Goal: Task Accomplishment & Management: Manage account settings

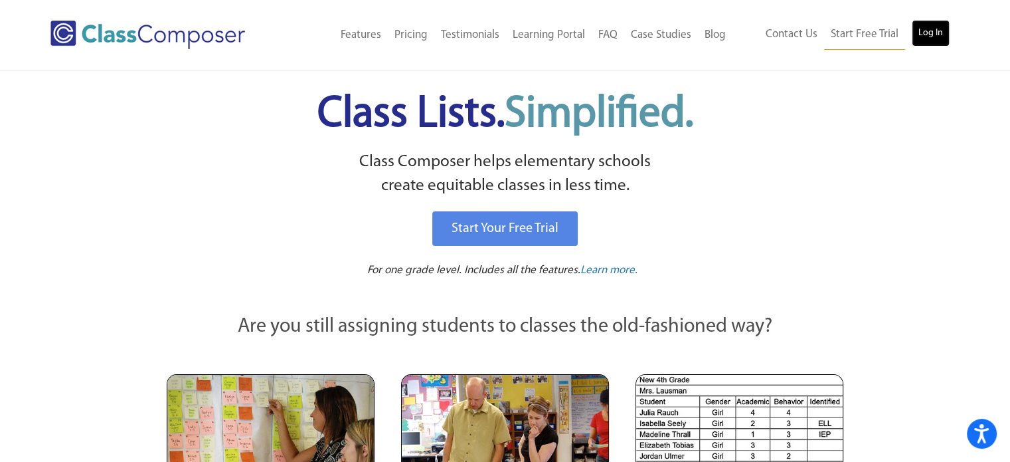
click at [935, 31] on link "Log In" at bounding box center [931, 33] width 38 height 27
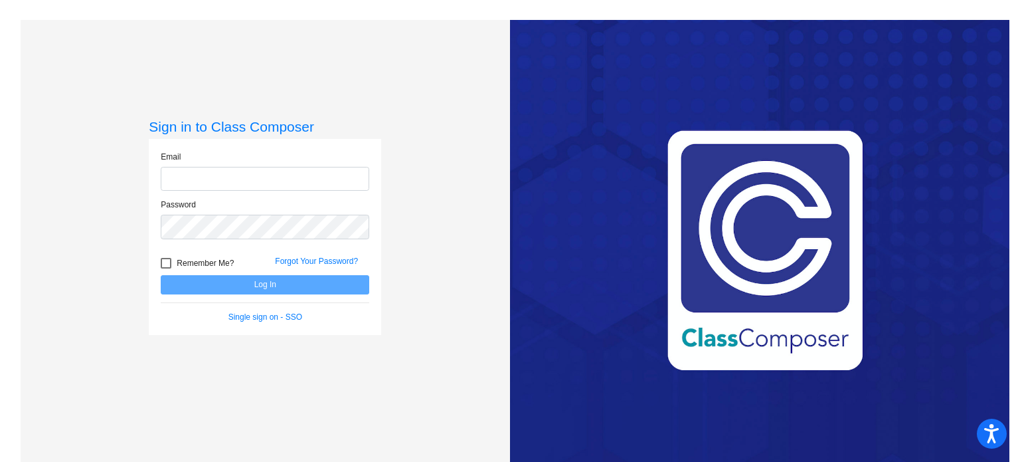
type input "[PERSON_NAME][EMAIL_ADDRESS][DOMAIN_NAME]"
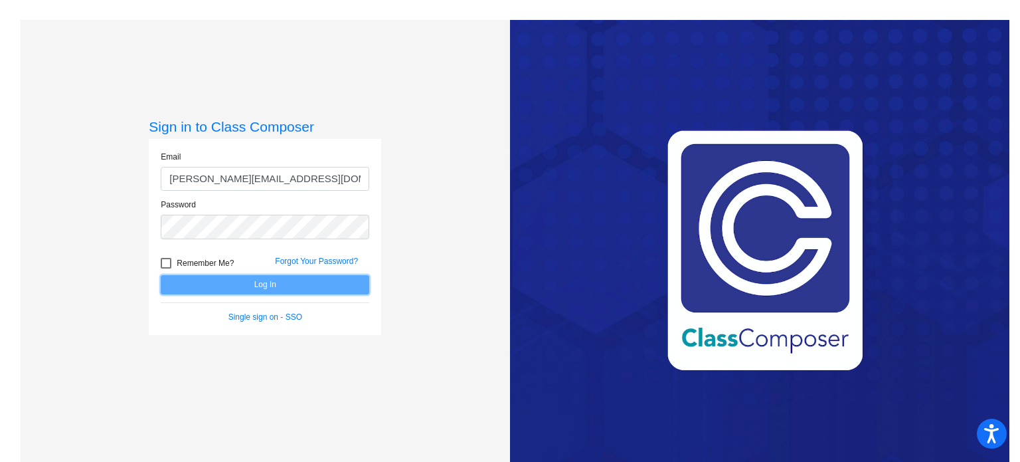
click at [252, 282] on button "Log In" at bounding box center [265, 284] width 209 height 19
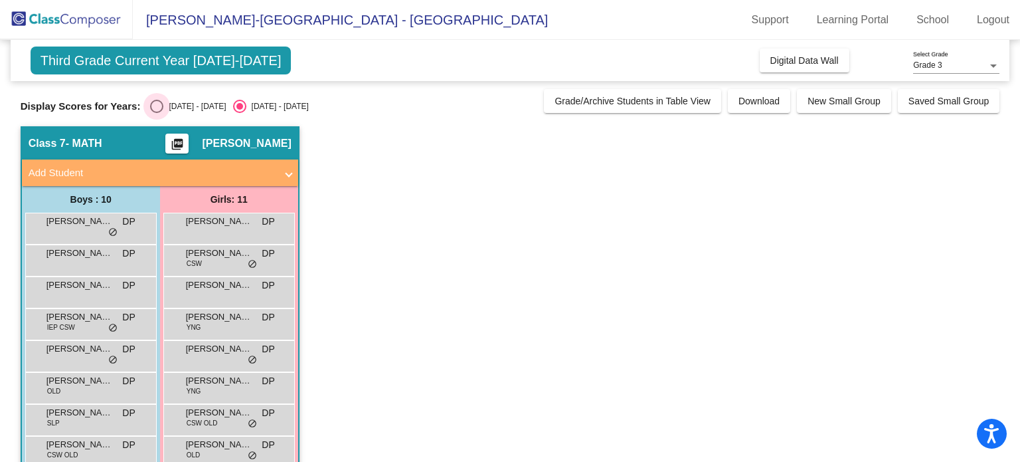
click at [159, 104] on div "Select an option" at bounding box center [156, 106] width 13 height 13
click at [157, 113] on input "2024 - 2025" at bounding box center [156, 113] width 1 height 1
radio input "true"
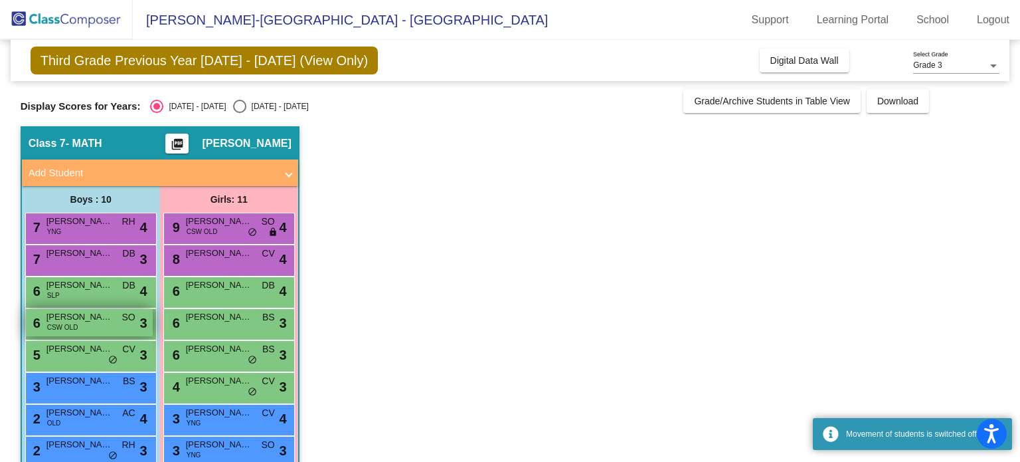
scroll to position [66, 0]
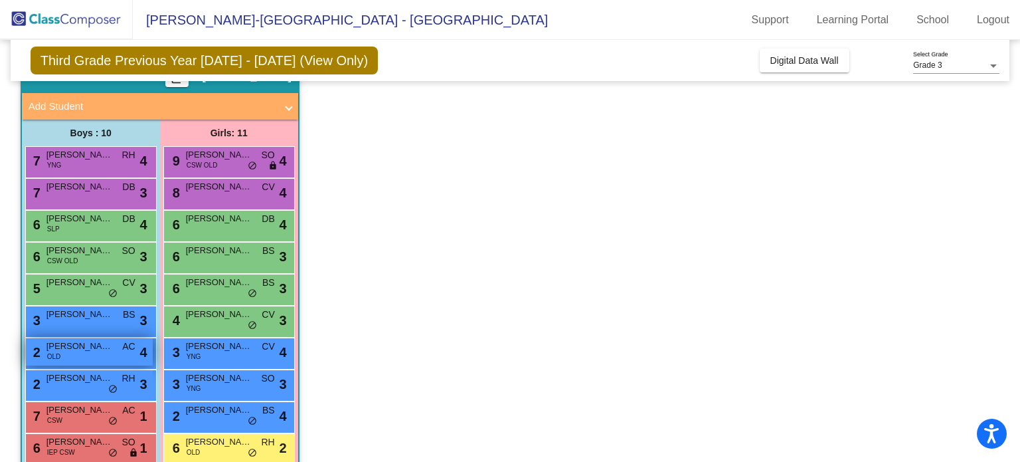
click at [78, 351] on span "Henrik Larsen" at bounding box center [80, 345] width 66 height 13
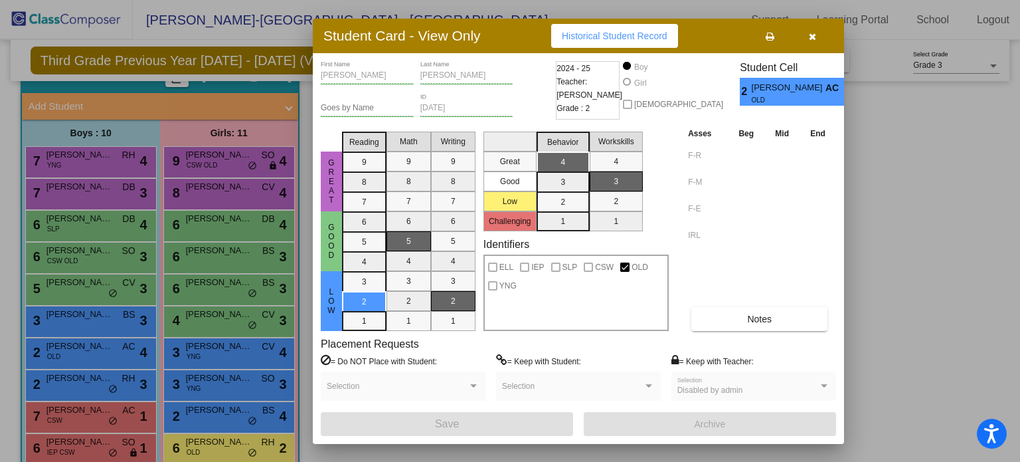
click at [813, 36] on icon "button" at bounding box center [812, 36] width 7 height 9
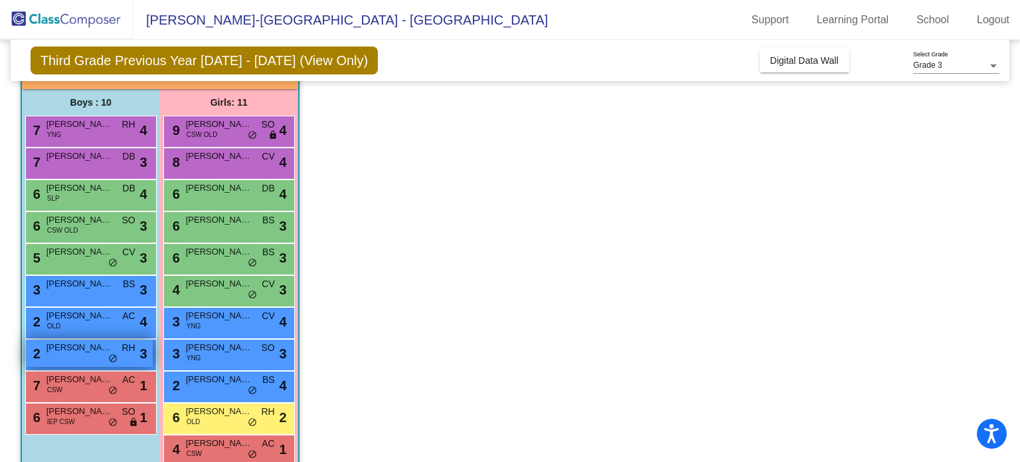
scroll to position [122, 0]
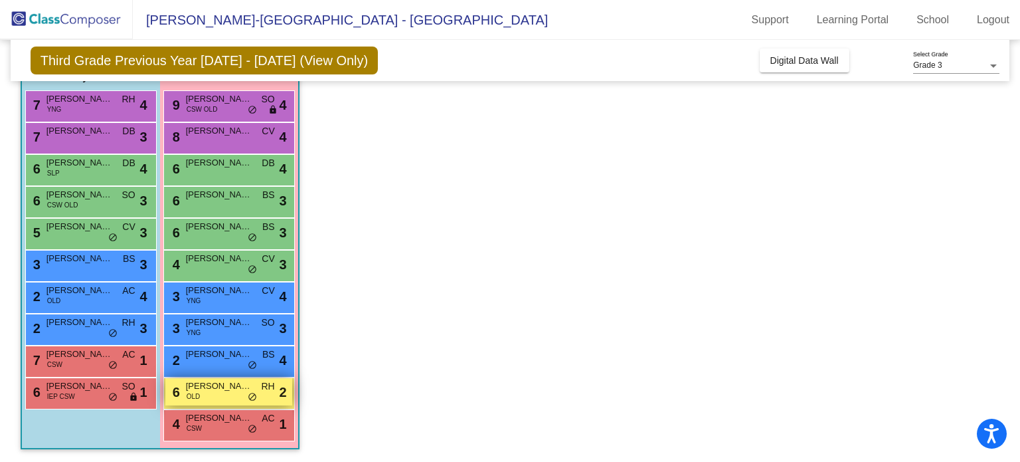
click at [215, 387] on span "Evelyn Stevens" at bounding box center [219, 385] width 66 height 13
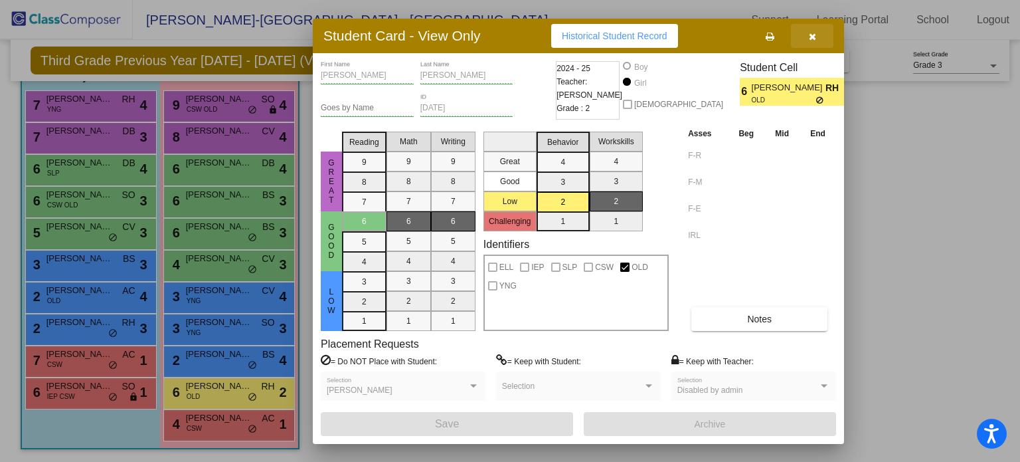
click at [813, 36] on icon "button" at bounding box center [812, 36] width 7 height 9
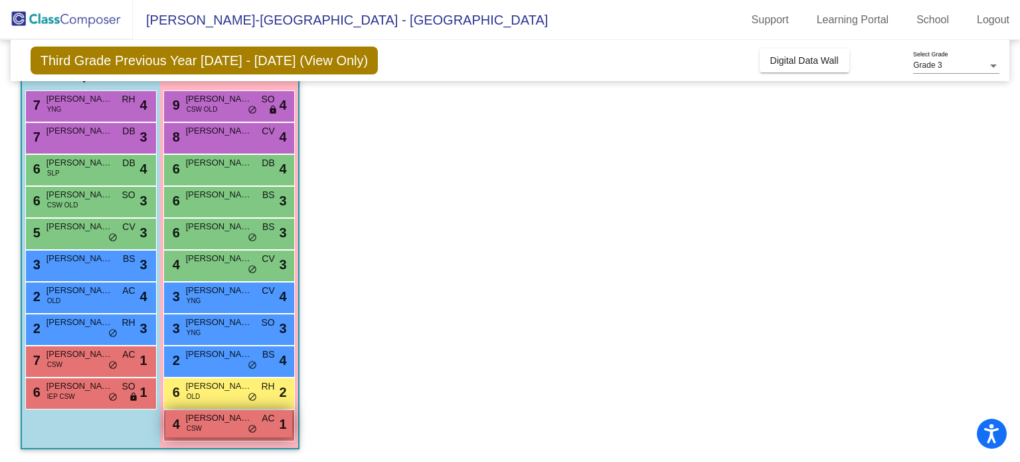
click at [215, 415] on span "Bexley Smith" at bounding box center [219, 417] width 66 height 13
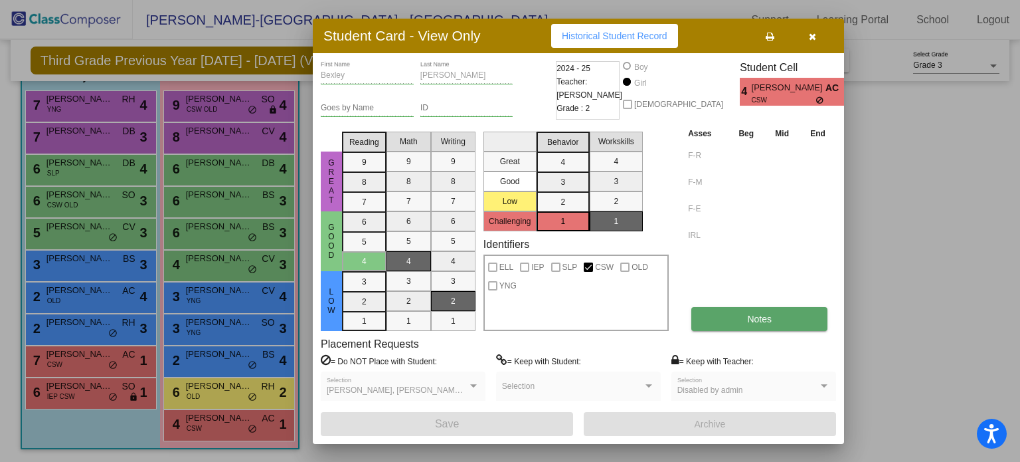
click at [733, 322] on button "Notes" at bounding box center [760, 319] width 136 height 24
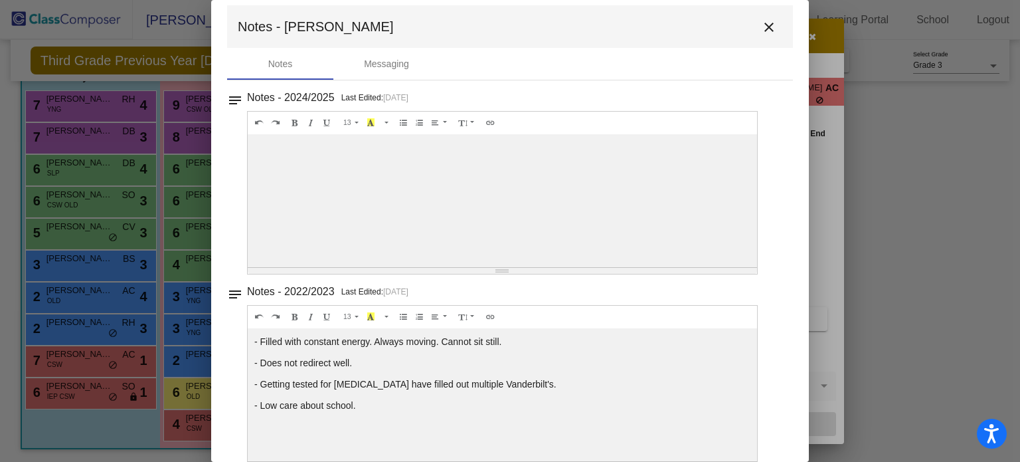
scroll to position [0, 0]
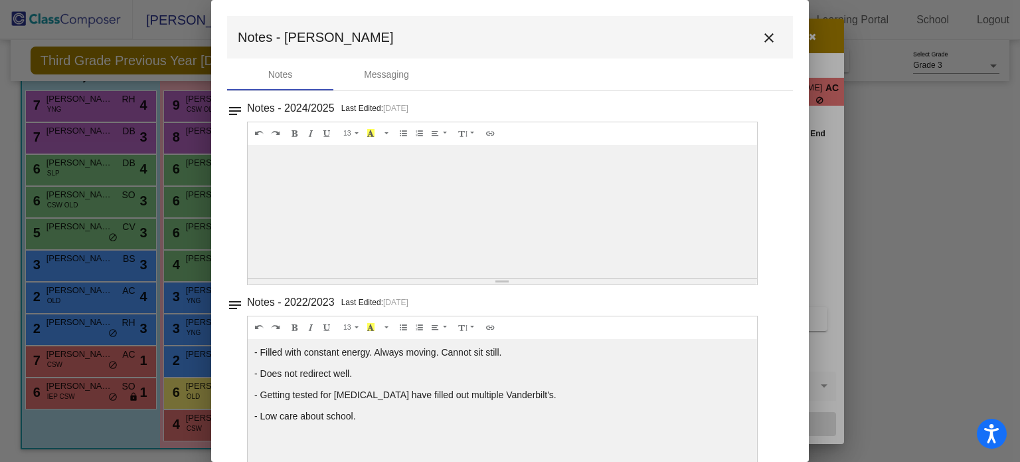
click at [762, 39] on mat-icon "close" at bounding box center [769, 38] width 16 height 16
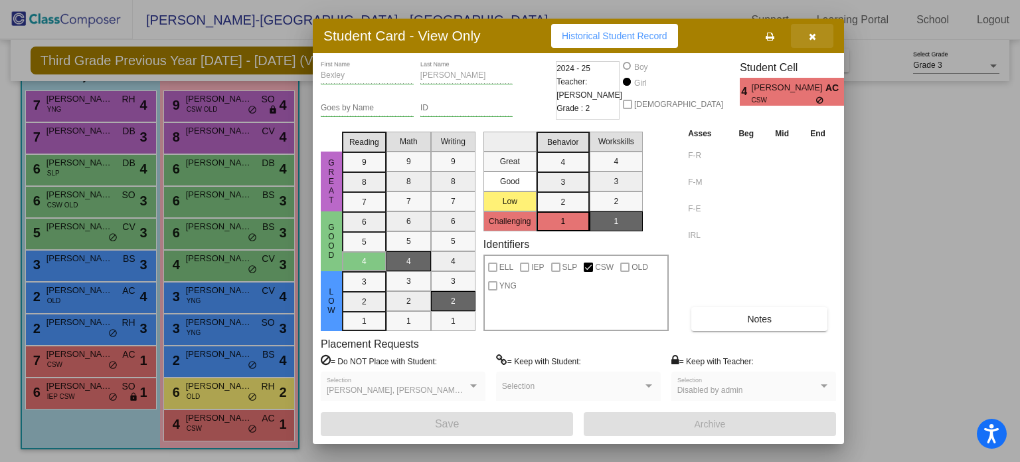
click at [812, 32] on icon "button" at bounding box center [812, 36] width 7 height 9
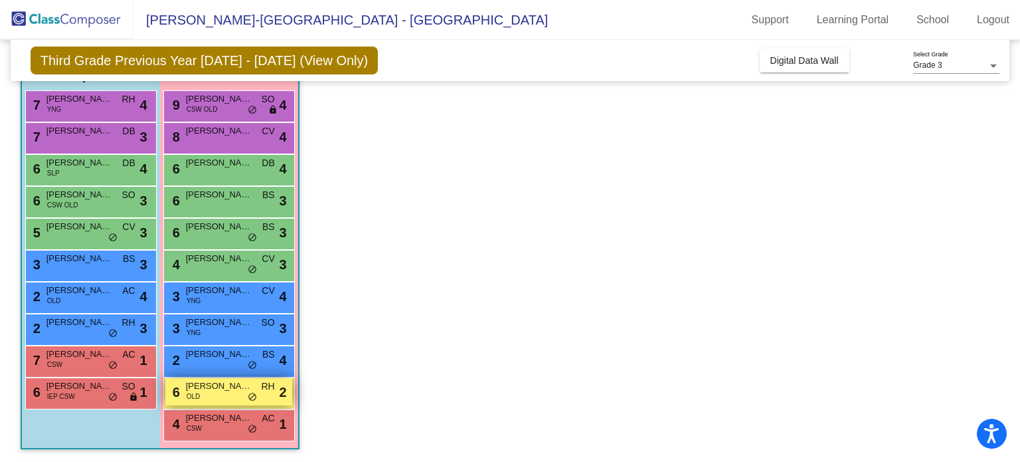
click at [225, 387] on span "Evelyn Stevens" at bounding box center [219, 385] width 66 height 13
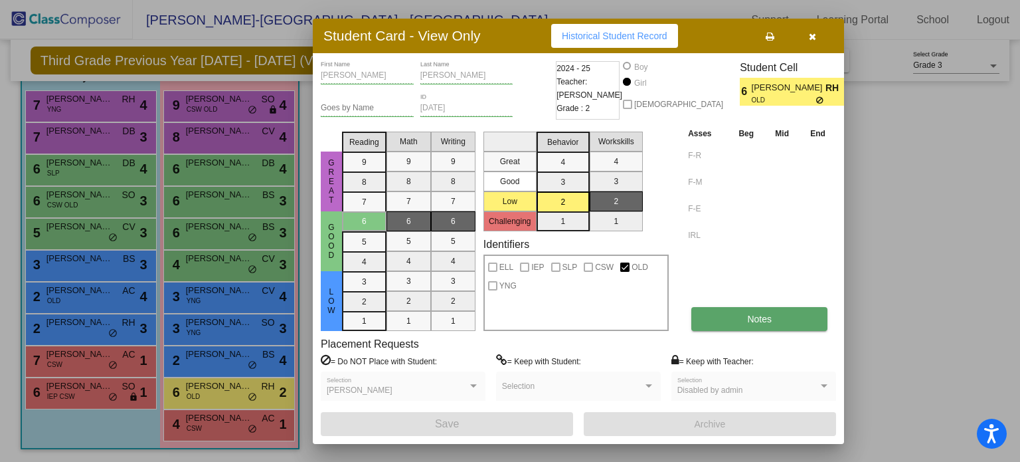
click at [736, 316] on button "Notes" at bounding box center [760, 319] width 136 height 24
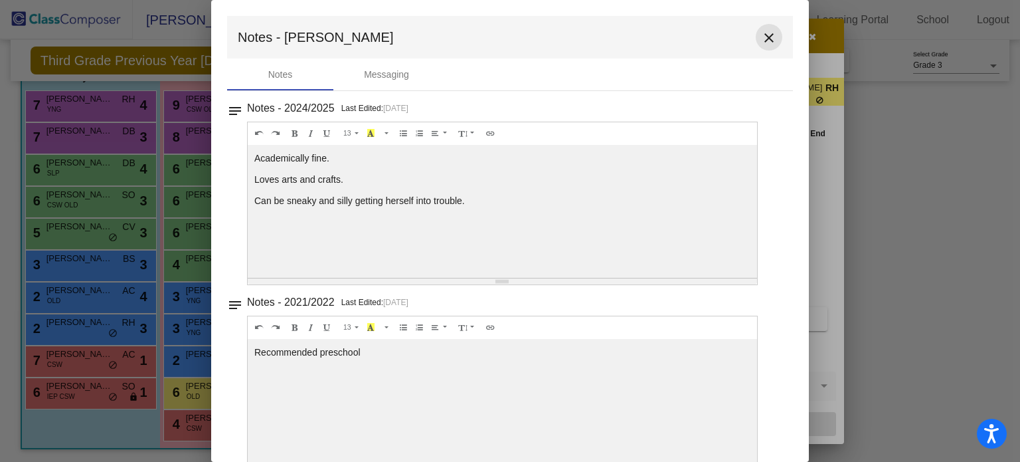
click at [766, 31] on mat-icon "close" at bounding box center [769, 38] width 16 height 16
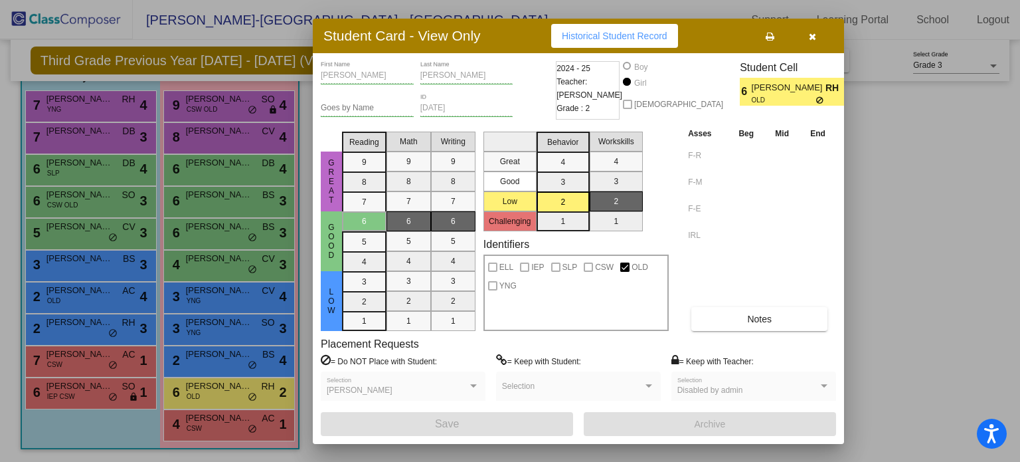
click at [813, 38] on icon "button" at bounding box center [812, 36] width 7 height 9
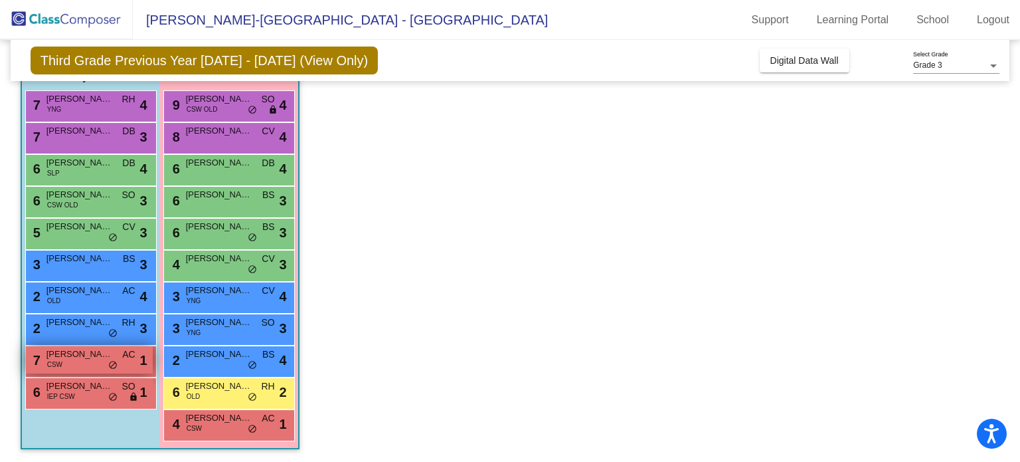
click at [70, 362] on div "7 Tyrone Riedel CSW AC lock do_not_disturb_alt 1" at bounding box center [89, 359] width 127 height 27
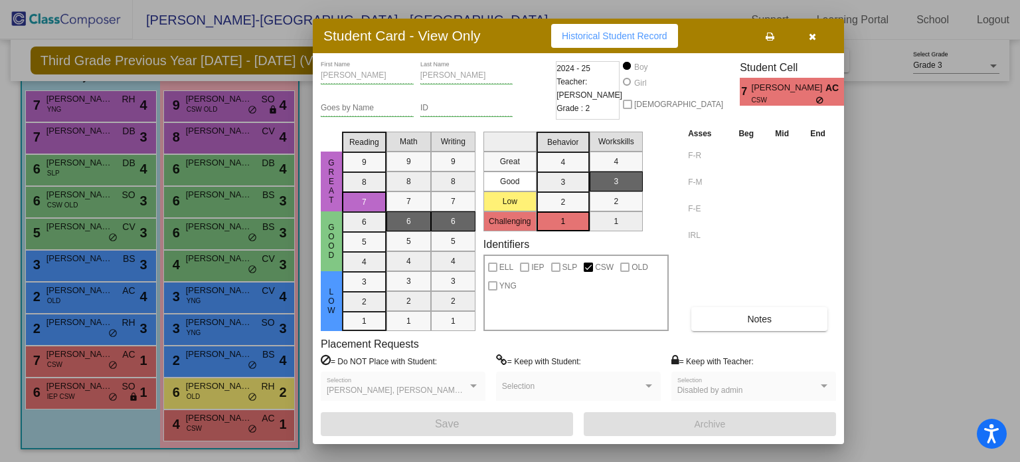
click at [771, 305] on div "Asses Beg Mid End F-R F-M F-E IRL Notes" at bounding box center [760, 228] width 151 height 205
click at [771, 314] on span "Notes" at bounding box center [759, 319] width 25 height 11
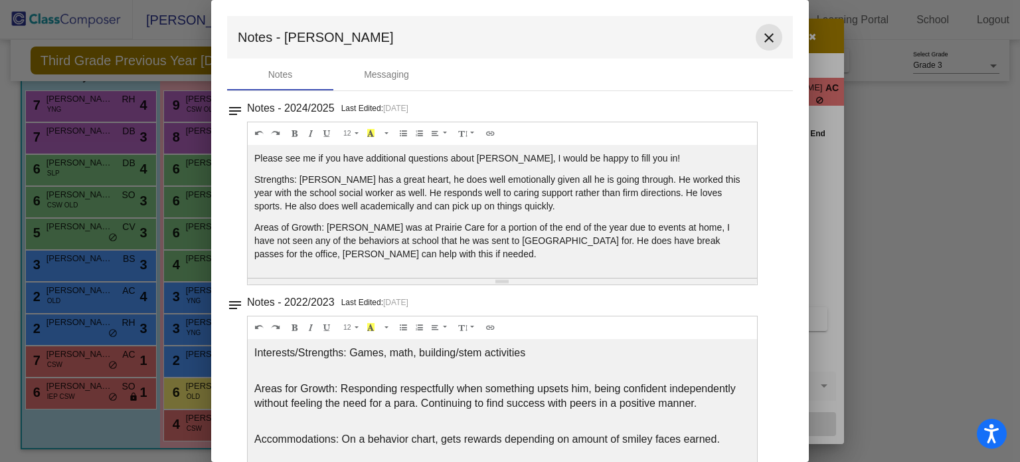
click at [762, 31] on mat-icon "close" at bounding box center [769, 38] width 16 height 16
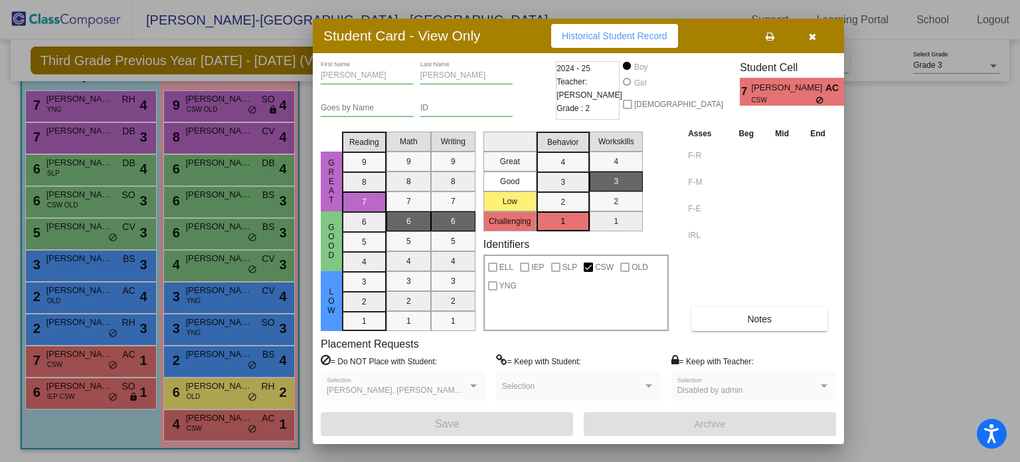
click at [810, 36] on icon "button" at bounding box center [812, 36] width 7 height 9
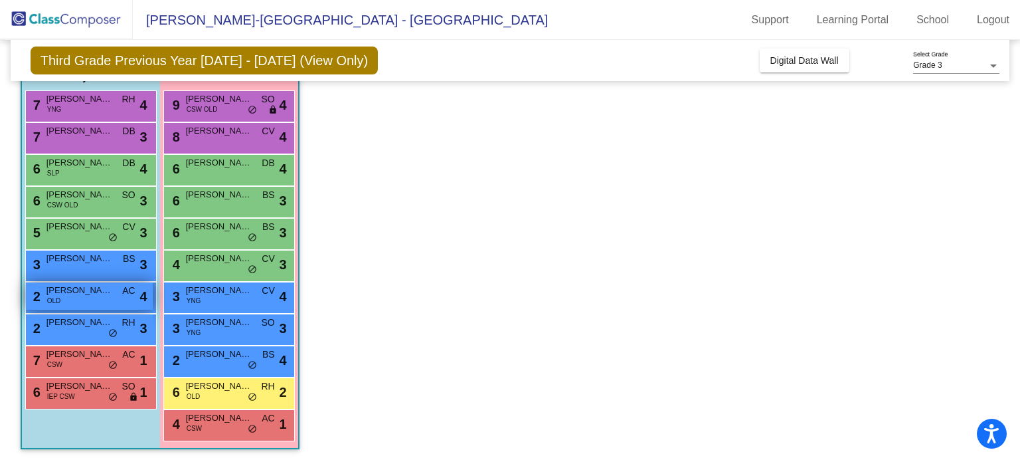
click at [75, 302] on div "2 Henrik Larsen OLD AC lock do_not_disturb_alt 4" at bounding box center [89, 295] width 127 height 27
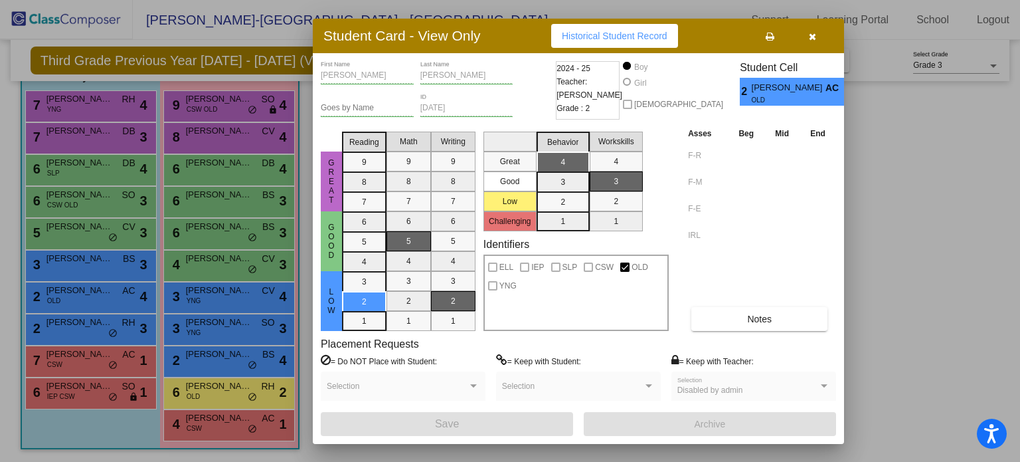
click at [812, 34] on icon "button" at bounding box center [812, 36] width 7 height 9
